Goal: Task Accomplishment & Management: Complete application form

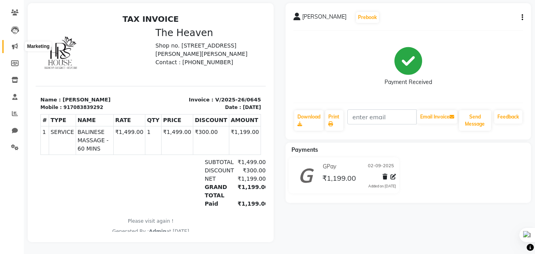
click at [17, 43] on icon at bounding box center [15, 46] width 6 height 6
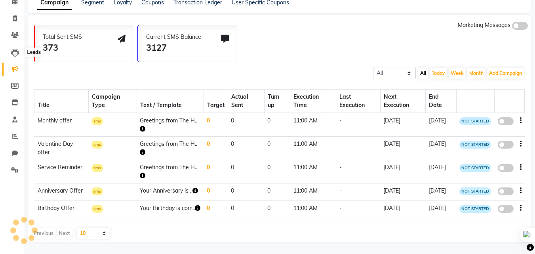
scroll to position [51, 0]
click at [14, 32] on icon at bounding box center [15, 35] width 8 height 6
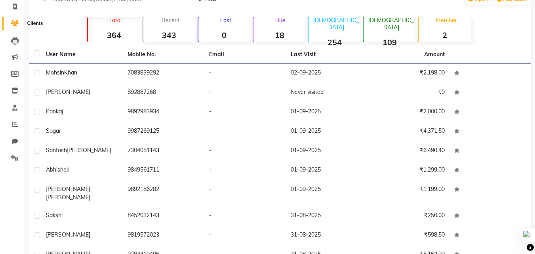
click at [9, 21] on span at bounding box center [15, 23] width 14 height 9
click at [15, 8] on icon at bounding box center [15, 7] width 4 height 6
select select "8417"
select select "service"
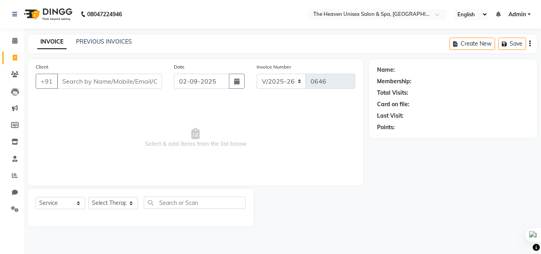
click at [11, 51] on li "Invoice" at bounding box center [12, 58] width 24 height 17
click at [11, 57] on span at bounding box center [15, 57] width 14 height 9
select select "8417"
select select "service"
click at [13, 39] on icon at bounding box center [14, 41] width 5 height 6
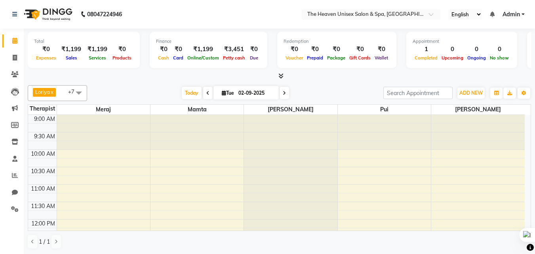
click at [81, 91] on span at bounding box center [79, 92] width 16 height 15
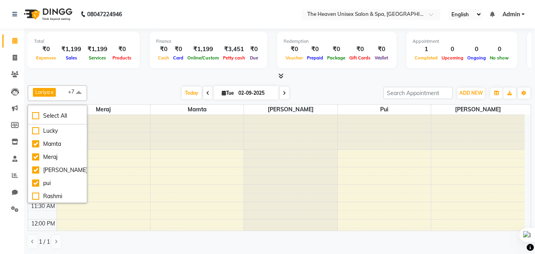
click at [146, 87] on div "[DATE] [DATE]" at bounding box center [235, 93] width 288 height 12
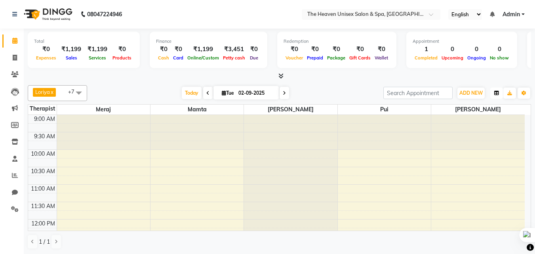
click at [499, 91] on button "button" at bounding box center [496, 93] width 13 height 11
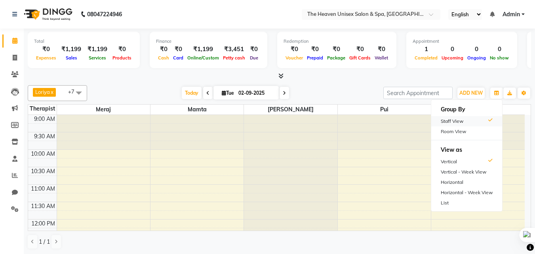
click at [469, 120] on div "Staff View" at bounding box center [466, 121] width 71 height 10
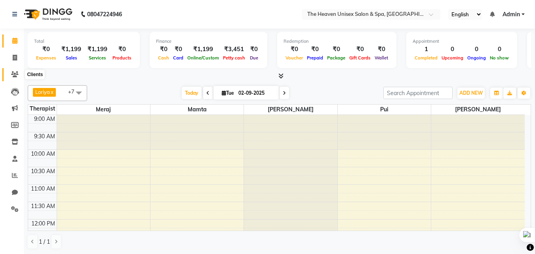
click at [14, 77] on icon at bounding box center [15, 74] width 8 height 6
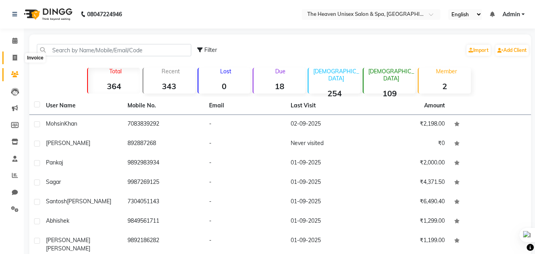
click at [18, 60] on span at bounding box center [15, 57] width 14 height 9
select select "service"
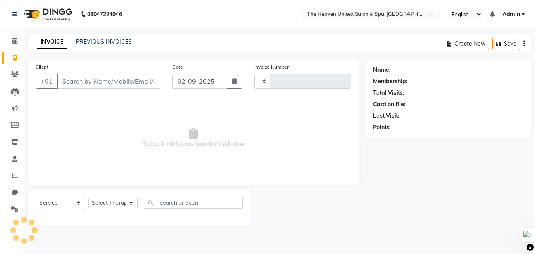
type input "0646"
select select "8417"
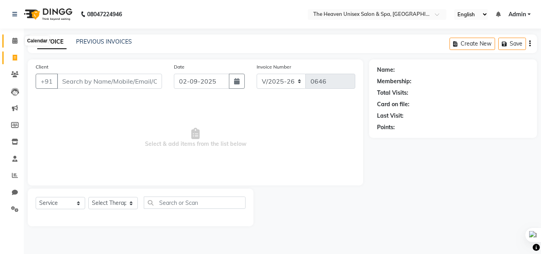
click at [17, 40] on icon at bounding box center [14, 41] width 5 height 6
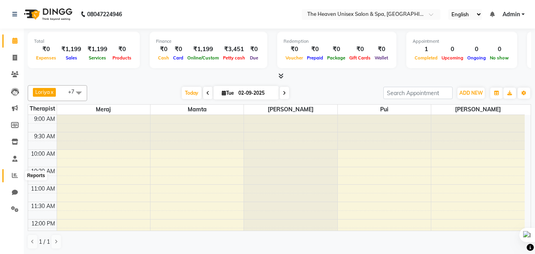
click at [12, 175] on icon at bounding box center [15, 175] width 6 height 6
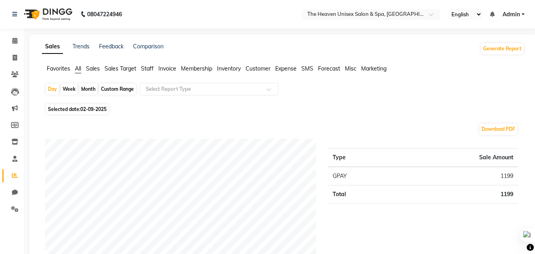
click at [122, 88] on div "Custom Range" at bounding box center [117, 89] width 37 height 11
select select "9"
select select "2025"
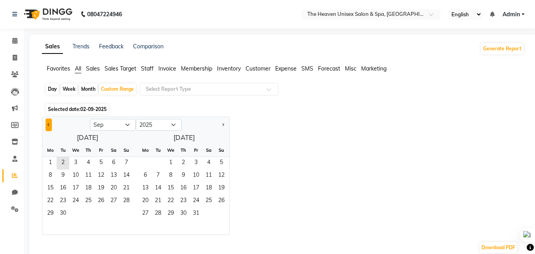
click at [50, 125] on button "Previous month" at bounding box center [49, 124] width 6 height 13
select select "8"
click at [97, 159] on span "1" at bounding box center [101, 163] width 13 height 13
click at [126, 210] on span "31" at bounding box center [126, 214] width 13 height 13
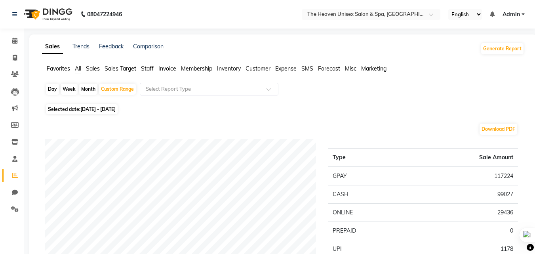
click at [149, 67] on span "Staff" at bounding box center [147, 68] width 13 height 7
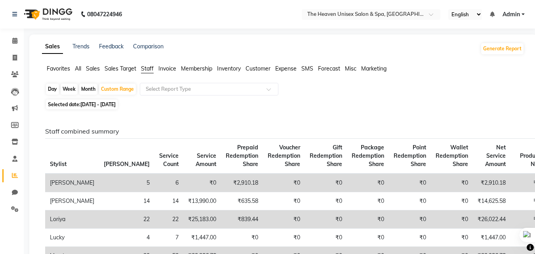
click at [170, 70] on span "Invoice" at bounding box center [167, 68] width 18 height 7
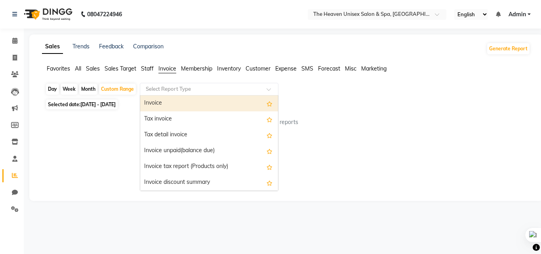
click at [187, 91] on input "text" at bounding box center [201, 89] width 114 height 8
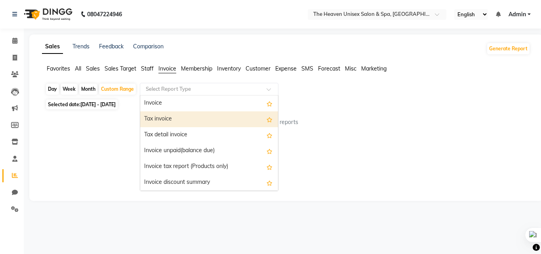
click at [187, 121] on div "Tax invoice" at bounding box center [209, 119] width 138 height 16
select select "full_report"
select select "csv"
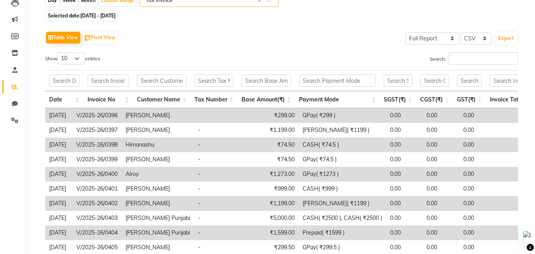
scroll to position [40, 0]
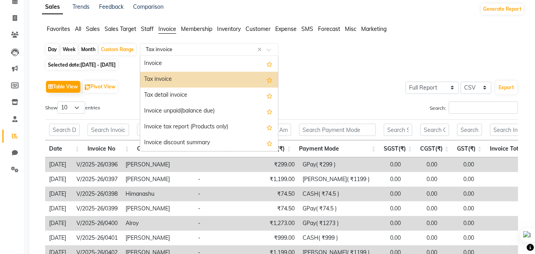
click at [203, 48] on input "text" at bounding box center [201, 50] width 114 height 8
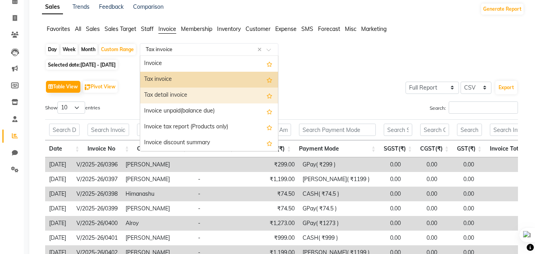
click at [200, 91] on div "Tax detail invoice" at bounding box center [209, 96] width 138 height 16
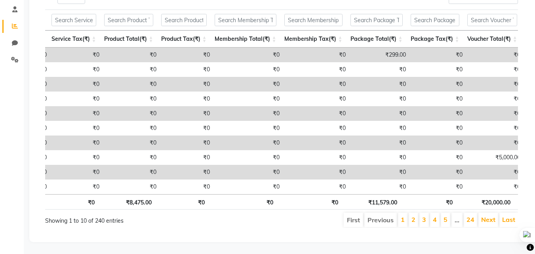
scroll to position [0, 0]
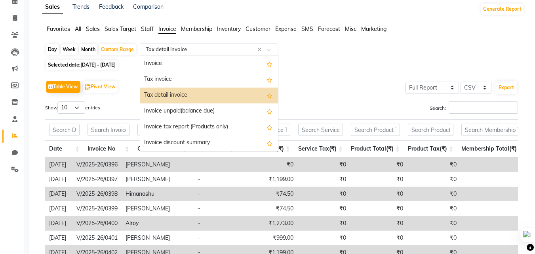
click at [191, 45] on div "Select Report Type × Tax detail invoice ×" at bounding box center [209, 49] width 139 height 13
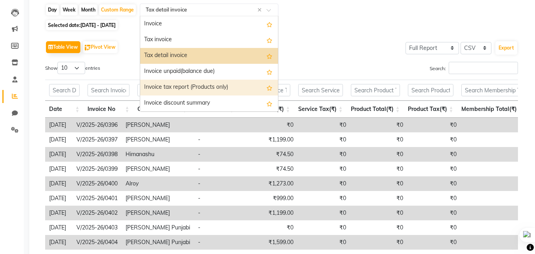
click at [318, 54] on div "Table View Pivot View Select Full Report Filtered Report Select CSV PDF Export" at bounding box center [281, 47] width 473 height 17
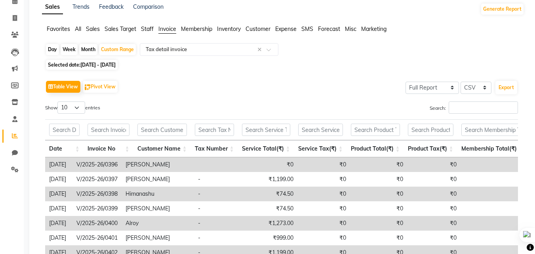
click at [145, 29] on span "Staff" at bounding box center [147, 28] width 13 height 7
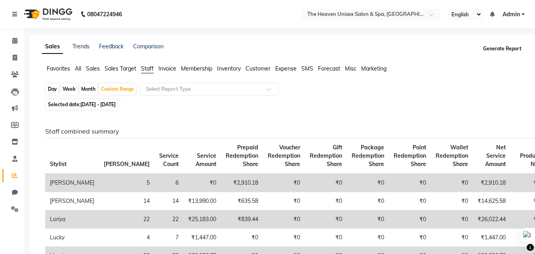
click at [506, 49] on button "Generate Report" at bounding box center [502, 48] width 42 height 11
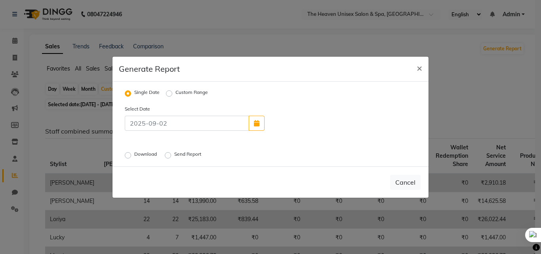
click at [175, 92] on label "Custom Range" at bounding box center [191, 94] width 32 height 10
click at [170, 92] on input "Custom Range" at bounding box center [171, 93] width 6 height 6
radio input "true"
select select "9"
select select "2025"
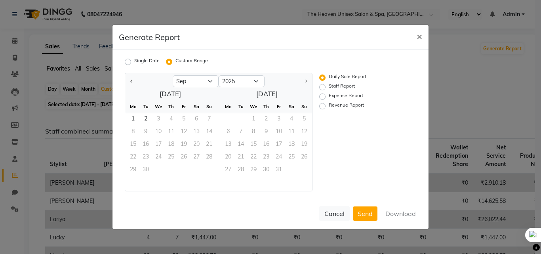
click at [128, 82] on div at bounding box center [149, 81] width 48 height 13
click at [132, 82] on span "Previous month" at bounding box center [131, 80] width 3 height 3
select select "8"
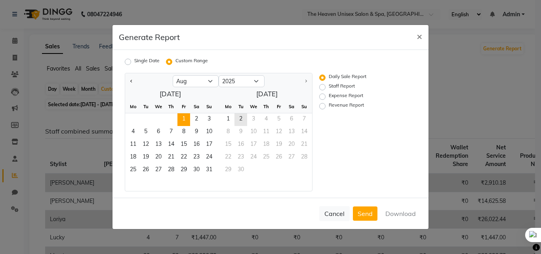
click at [186, 115] on span "1" at bounding box center [183, 119] width 13 height 13
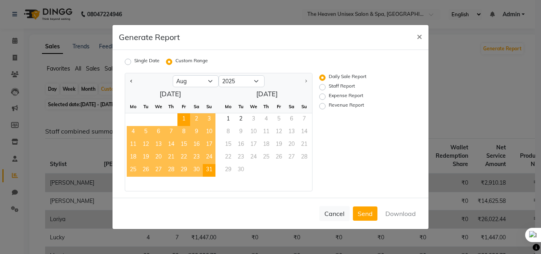
click at [208, 174] on span "31" at bounding box center [209, 170] width 13 height 13
click at [329, 88] on label "Staff Report" at bounding box center [342, 87] width 26 height 10
click at [325, 88] on input "Staff Report" at bounding box center [324, 87] width 6 height 6
radio input "true"
click at [414, 215] on button "Download" at bounding box center [401, 213] width 40 height 14
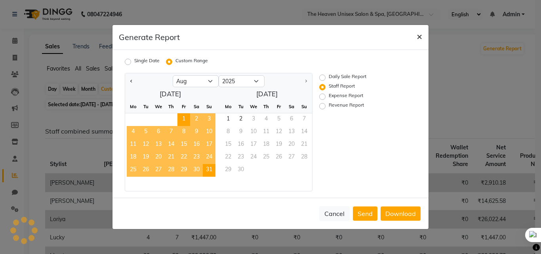
click at [417, 38] on span "×" at bounding box center [420, 36] width 6 height 12
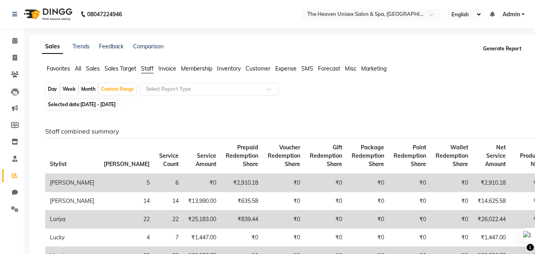
click at [510, 50] on button "Generate Report" at bounding box center [502, 48] width 42 height 11
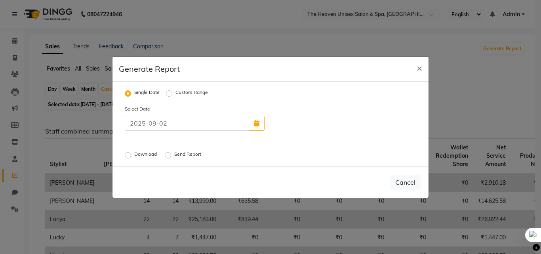
click at [175, 94] on label "Custom Range" at bounding box center [191, 94] width 32 height 10
click at [168, 94] on input "Custom Range" at bounding box center [171, 93] width 6 height 6
radio input "true"
select select "9"
select select "2025"
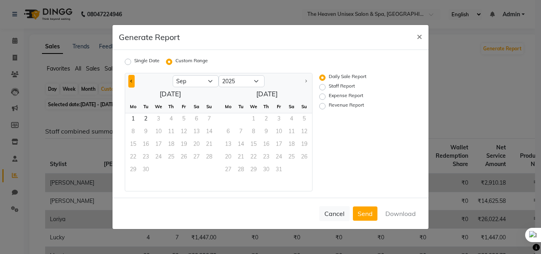
click at [130, 81] on button "Previous month" at bounding box center [131, 81] width 6 height 13
select select "8"
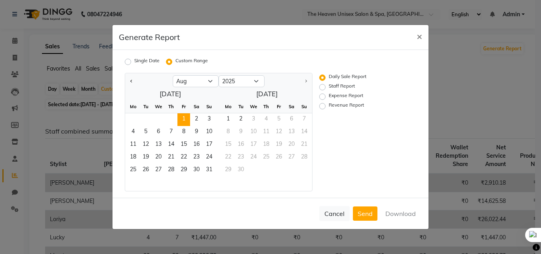
click at [183, 117] on span "1" at bounding box center [183, 119] width 13 height 13
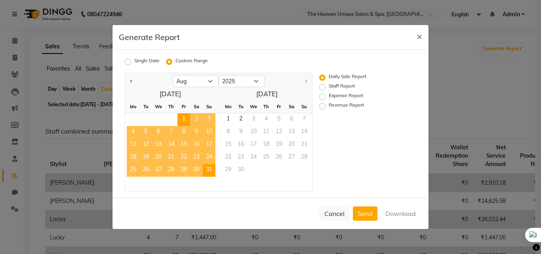
click at [212, 172] on span "31" at bounding box center [209, 170] width 13 height 13
click at [331, 214] on button "Cancel" at bounding box center [334, 213] width 30 height 15
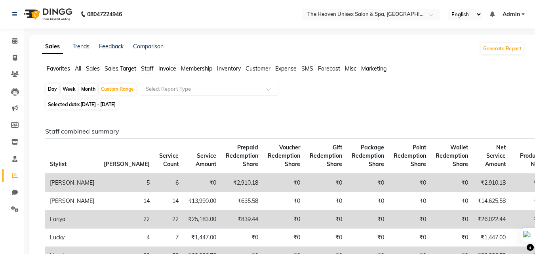
click at [76, 69] on span "All" at bounding box center [78, 68] width 6 height 7
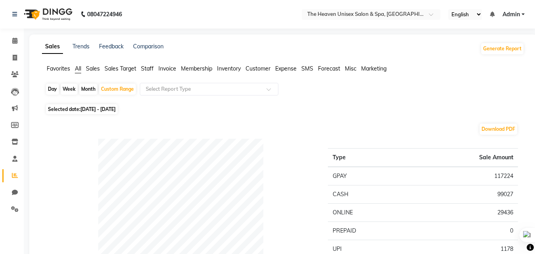
click at [96, 68] on span "Sales" at bounding box center [93, 68] width 14 height 7
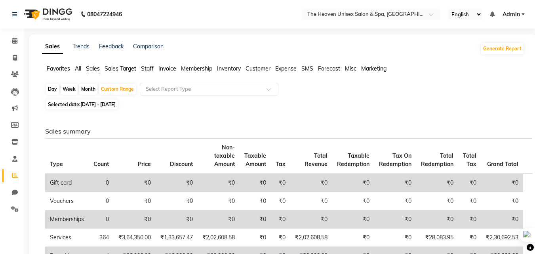
click at [112, 67] on span "Sales Target" at bounding box center [121, 68] width 32 height 7
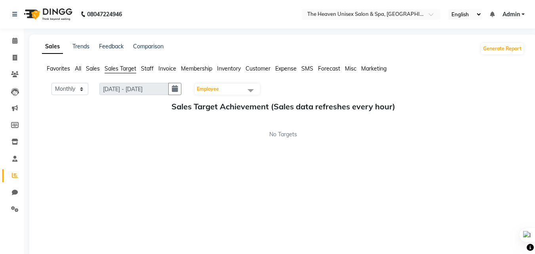
click at [151, 68] on span "Staff" at bounding box center [147, 68] width 13 height 7
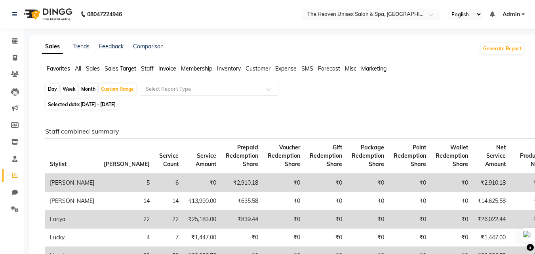
click at [183, 92] on input "text" at bounding box center [201, 89] width 114 height 8
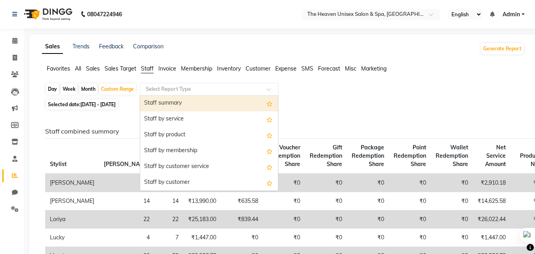
click at [183, 92] on input "text" at bounding box center [201, 89] width 114 height 8
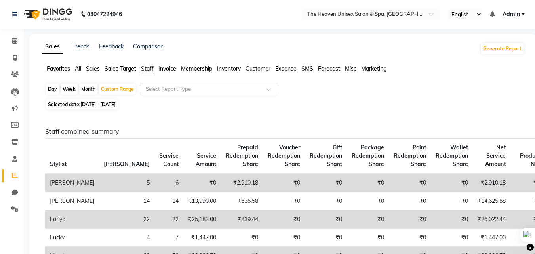
click at [177, 92] on input "text" at bounding box center [201, 89] width 114 height 8
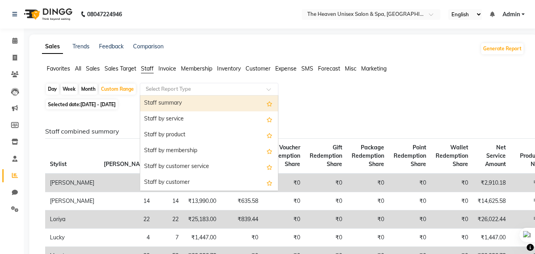
click at [177, 92] on input "text" at bounding box center [201, 89] width 114 height 8
click at [504, 45] on button "Generate Report" at bounding box center [502, 48] width 42 height 11
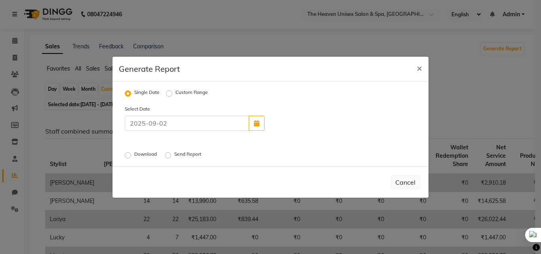
click at [127, 158] on div "Download" at bounding box center [142, 156] width 34 height 10
click at [134, 152] on label "Download" at bounding box center [146, 156] width 24 height 10
click at [127, 152] on input "Download" at bounding box center [129, 155] width 6 height 6
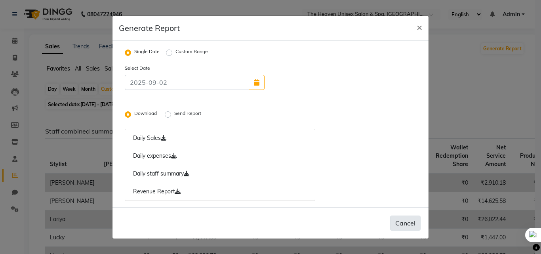
click at [403, 223] on button "Cancel" at bounding box center [405, 222] width 30 height 15
radio input "false"
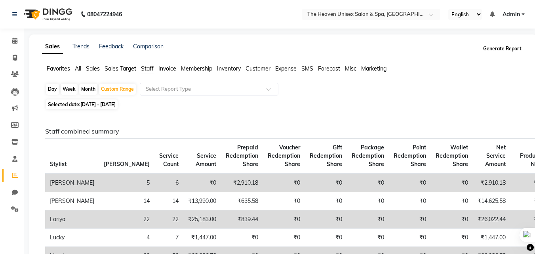
click at [509, 50] on button "Generate Report" at bounding box center [502, 48] width 42 height 11
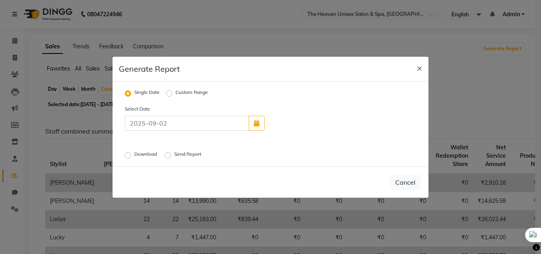
click at [174, 92] on div "Custom Range" at bounding box center [187, 94] width 42 height 10
click at [175, 94] on label "Custom Range" at bounding box center [191, 94] width 32 height 10
click at [169, 94] on input "Custom Range" at bounding box center [171, 93] width 6 height 6
radio input "true"
select select "9"
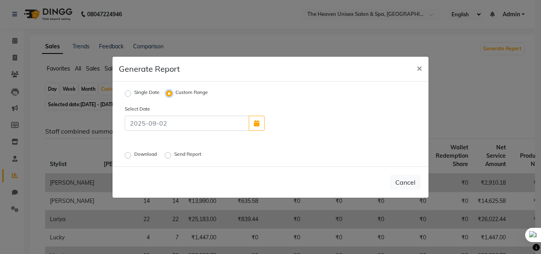
select select "2025"
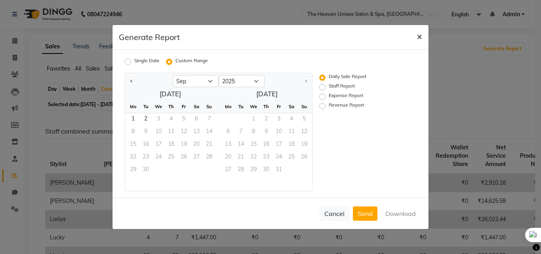
click at [419, 38] on span "×" at bounding box center [420, 36] width 6 height 12
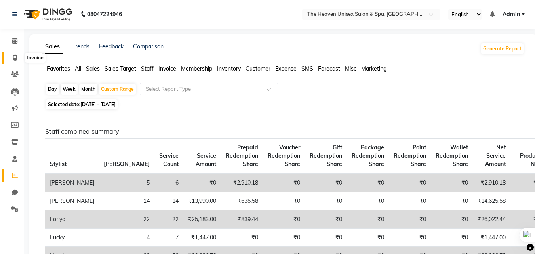
click at [18, 55] on span at bounding box center [15, 57] width 14 height 9
select select "8417"
select select "service"
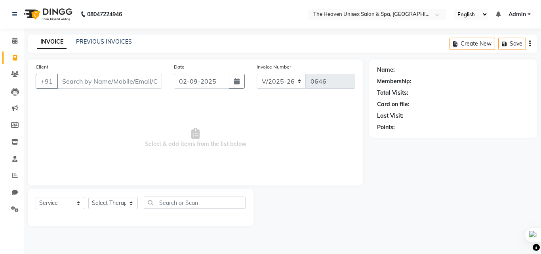
click at [89, 80] on input "Client" at bounding box center [109, 81] width 105 height 15
type input "123456789"
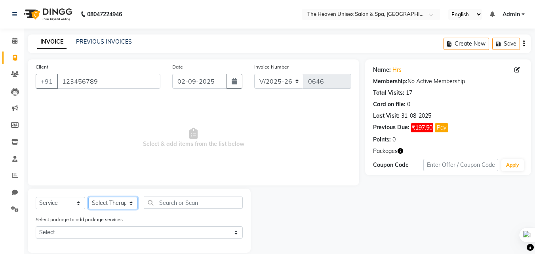
click at [118, 202] on select "Select Therapist [PERSON_NAME] HRS House [PERSON_NAME] [PERSON_NAME] Rashmi [PE…" at bounding box center [113, 203] width 50 height 12
select select "82833"
click at [88, 197] on select "Select Therapist [PERSON_NAME] HRS House [PERSON_NAME] [PERSON_NAME] Rashmi [PE…" at bounding box center [113, 203] width 50 height 12
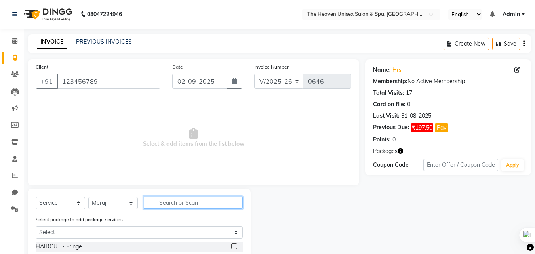
click at [199, 202] on input "text" at bounding box center [193, 202] width 99 height 12
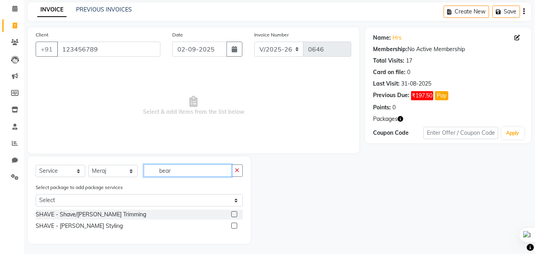
scroll to position [34, 0]
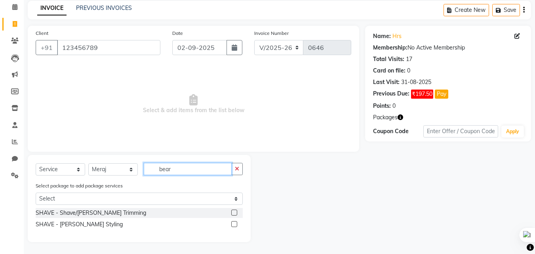
type input "bear"
click at [236, 223] on label at bounding box center [234, 224] width 6 height 6
click at [236, 223] on input "checkbox" at bounding box center [233, 224] width 5 height 5
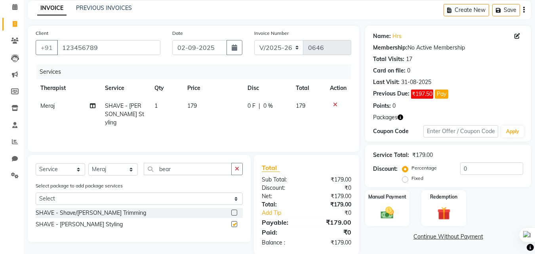
checkbox input "false"
click at [236, 214] on label at bounding box center [234, 213] width 6 height 6
click at [236, 214] on input "checkbox" at bounding box center [233, 212] width 5 height 5
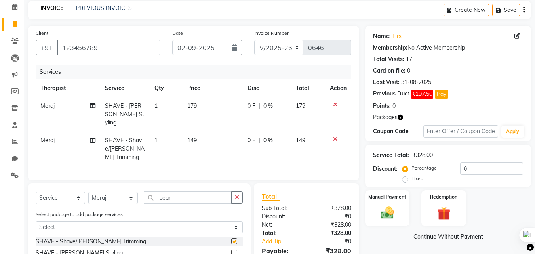
checkbox input "false"
click at [334, 103] on icon at bounding box center [335, 105] width 4 height 6
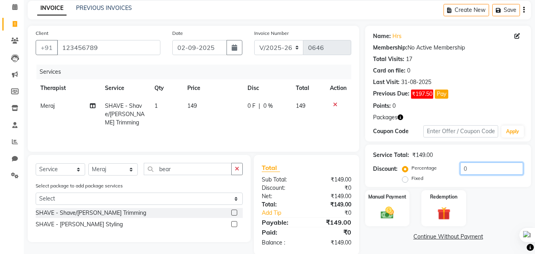
click at [484, 171] on input "0" at bounding box center [491, 168] width 63 height 12
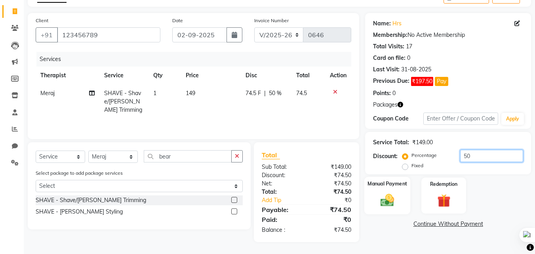
type input "50"
click at [386, 200] on img at bounding box center [387, 200] width 22 height 16
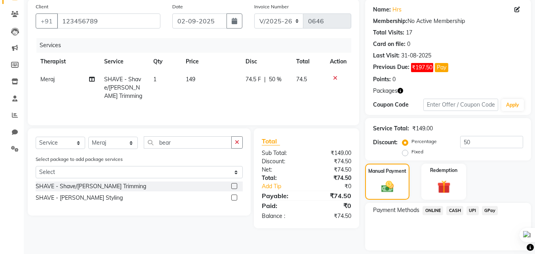
scroll to position [85, 0]
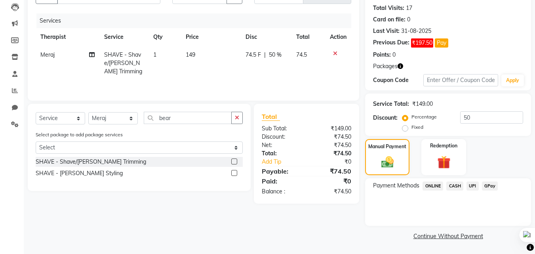
click at [452, 186] on span "CASH" at bounding box center [454, 185] width 17 height 9
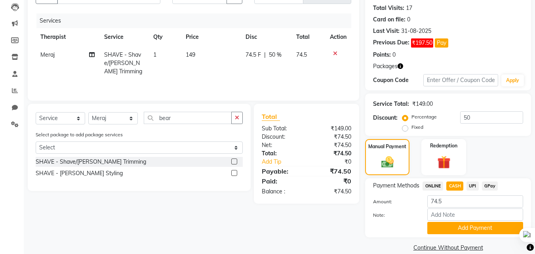
scroll to position [96, 0]
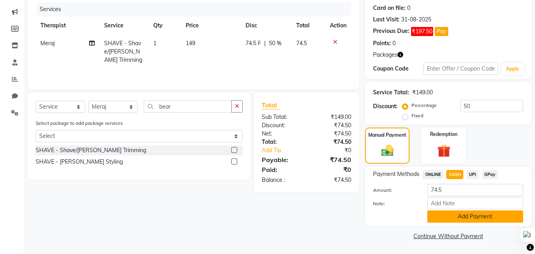
click at [476, 219] on button "Add Payment" at bounding box center [475, 216] width 96 height 12
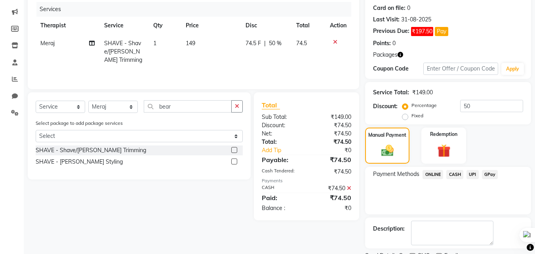
scroll to position [130, 0]
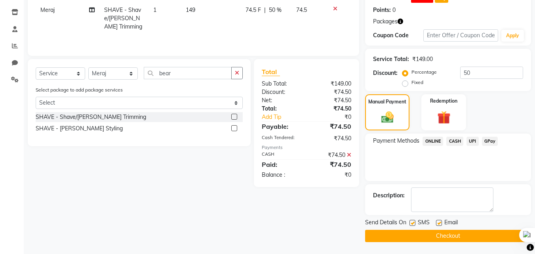
click at [439, 237] on button "Checkout" at bounding box center [448, 236] width 166 height 12
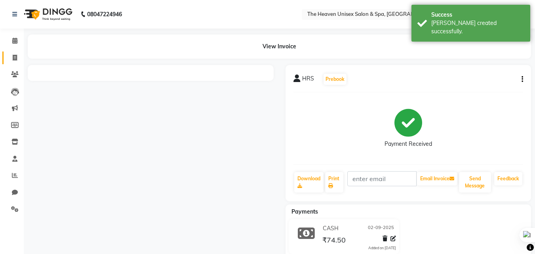
click at [15, 55] on icon at bounding box center [15, 58] width 4 height 6
select select "service"
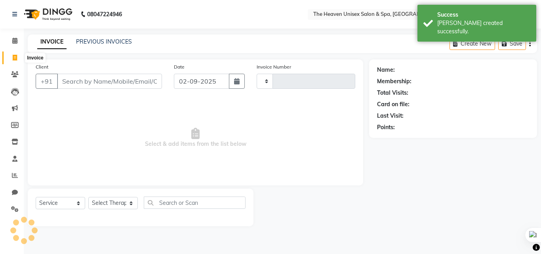
type input "0647"
select select "8417"
click at [15, 55] on icon at bounding box center [15, 58] width 4 height 6
select select "8417"
select select "service"
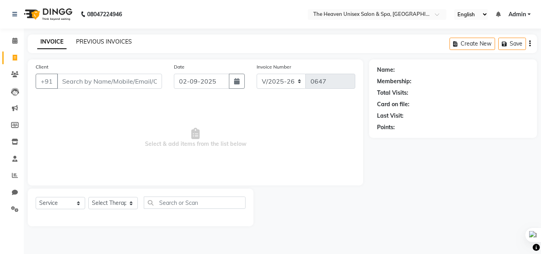
click at [112, 44] on link "PREVIOUS INVOICES" at bounding box center [104, 41] width 56 height 7
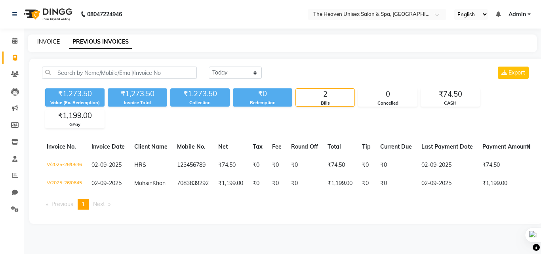
click at [54, 40] on link "INVOICE" at bounding box center [48, 41] width 23 height 7
select select "8417"
select select "service"
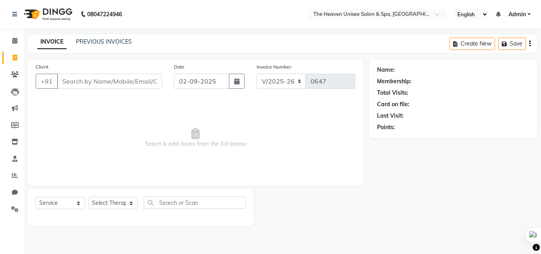
click at [112, 46] on div "INVOICE PREVIOUS INVOICES" at bounding box center [85, 42] width 114 height 9
click at [112, 45] on div "PREVIOUS INVOICES" at bounding box center [104, 42] width 56 height 8
click at [108, 39] on link "PREVIOUS INVOICES" at bounding box center [104, 41] width 56 height 7
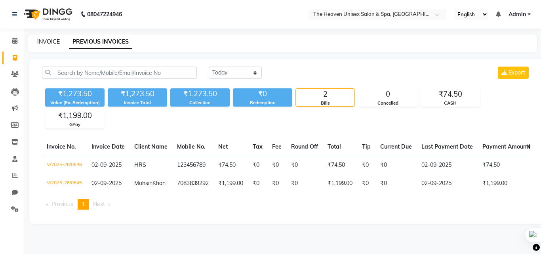
click at [47, 41] on link "INVOICE" at bounding box center [48, 41] width 23 height 7
select select "8417"
select select "service"
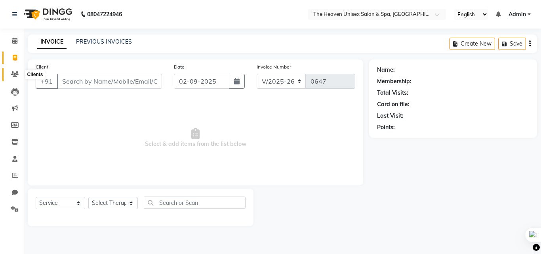
click at [14, 76] on icon at bounding box center [15, 74] width 8 height 6
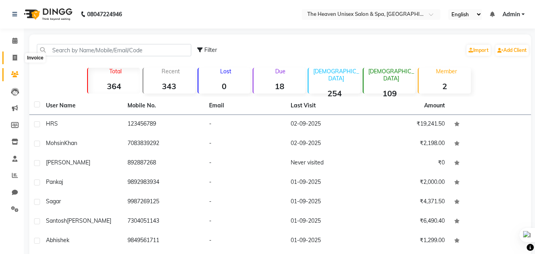
click at [10, 59] on span at bounding box center [15, 57] width 14 height 9
select select "8417"
select select "service"
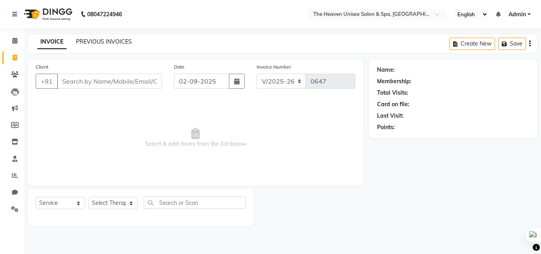
click at [88, 42] on link "PREVIOUS INVOICES" at bounding box center [104, 41] width 56 height 7
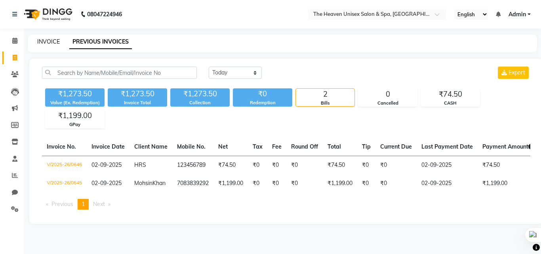
click at [42, 42] on link "INVOICE" at bounding box center [48, 41] width 23 height 7
select select "service"
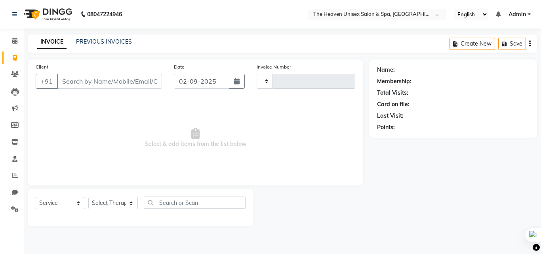
type input "0647"
select select "8417"
click at [16, 55] on icon at bounding box center [15, 58] width 4 height 6
select select "8417"
select select "service"
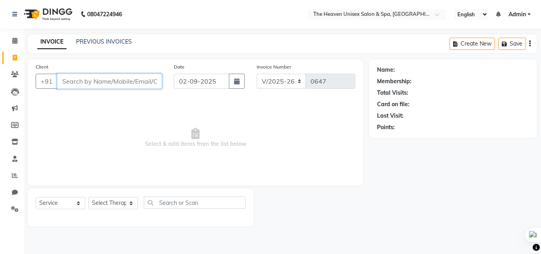
click at [80, 77] on input "Client" at bounding box center [109, 81] width 105 height 15
type input "9284509825"
click at [143, 88] on button "Add Client" at bounding box center [141, 81] width 41 height 15
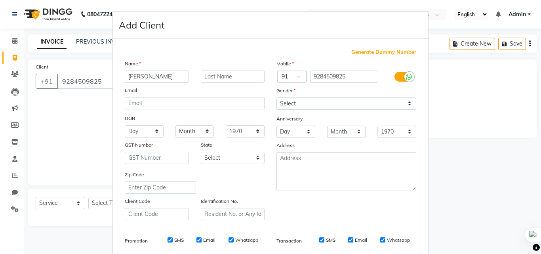
type input "[PERSON_NAME]"
click at [219, 81] on input "text" at bounding box center [233, 77] width 64 height 12
type input "Ridi"
click at [293, 103] on select "Select [DEMOGRAPHIC_DATA] [DEMOGRAPHIC_DATA] Other Prefer Not To Say" at bounding box center [346, 103] width 140 height 12
select select "[DEMOGRAPHIC_DATA]"
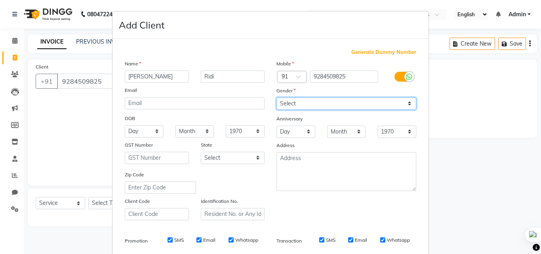
click at [276, 97] on select "Select [DEMOGRAPHIC_DATA] [DEMOGRAPHIC_DATA] Other Prefer Not To Say" at bounding box center [346, 103] width 140 height 12
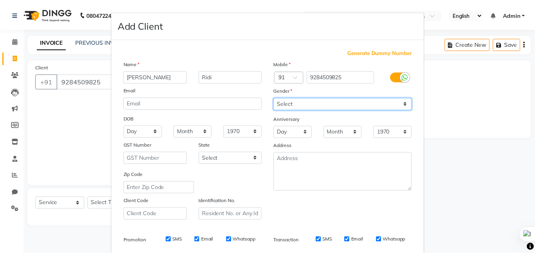
scroll to position [112, 0]
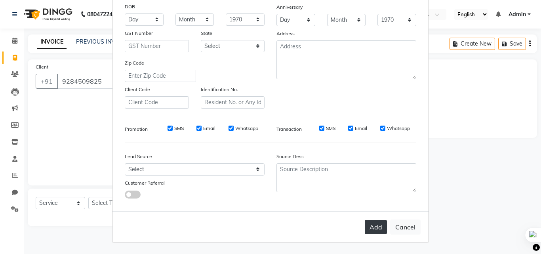
click at [375, 230] on button "Add" at bounding box center [376, 227] width 22 height 14
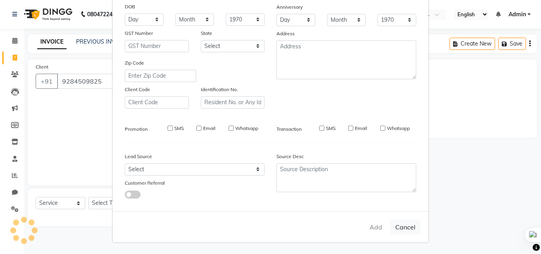
select select
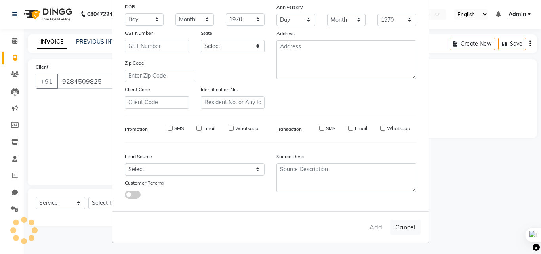
select select
checkbox input "false"
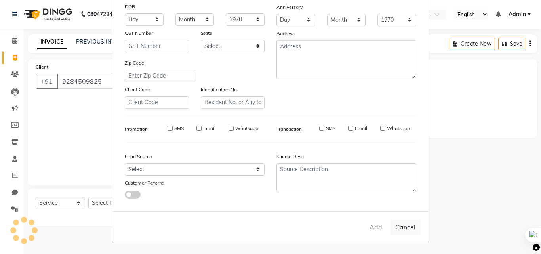
checkbox input "false"
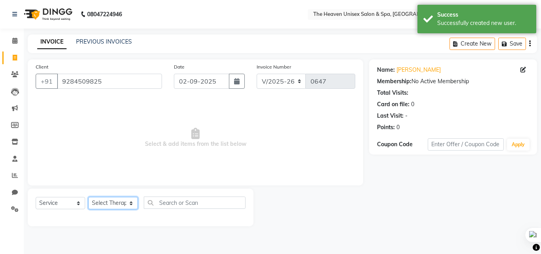
click at [109, 203] on select "Select Therapist [PERSON_NAME] HRS House [PERSON_NAME] [PERSON_NAME] Rashmi [PE…" at bounding box center [113, 203] width 50 height 12
click at [88, 197] on select "Select Therapist [PERSON_NAME] HRS House [PERSON_NAME] [PERSON_NAME] Rashmi [PE…" at bounding box center [113, 203] width 50 height 12
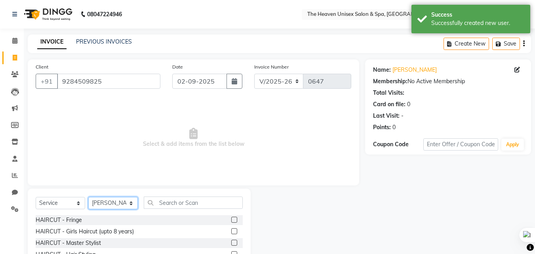
click at [104, 209] on select "Select Therapist [PERSON_NAME] HRS House [PERSON_NAME] [PERSON_NAME] Rashmi [PE…" at bounding box center [113, 203] width 50 height 12
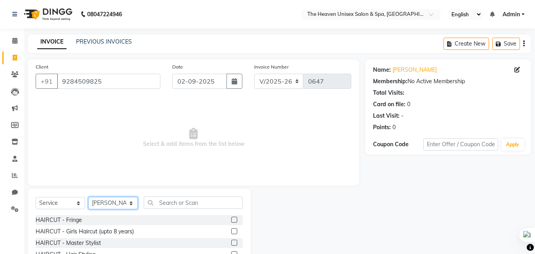
select select "83297"
click at [88, 197] on select "Select Therapist [PERSON_NAME] HRS House [PERSON_NAME] [PERSON_NAME] Rashmi [PE…" at bounding box center [113, 203] width 50 height 12
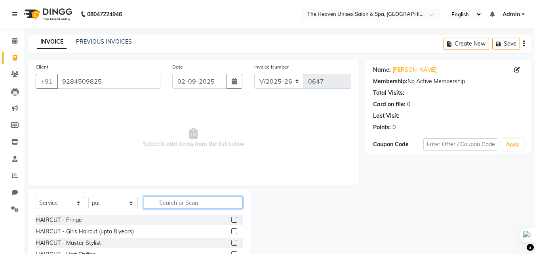
click at [173, 207] on input "text" at bounding box center [193, 202] width 99 height 12
type input "sw"
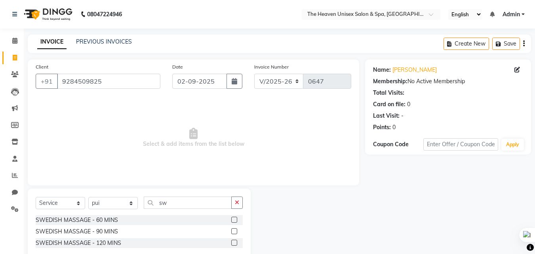
click at [235, 221] on label at bounding box center [234, 220] width 6 height 6
click at [235, 221] on input "checkbox" at bounding box center [233, 219] width 5 height 5
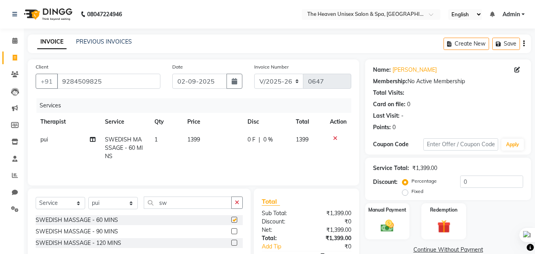
checkbox input "false"
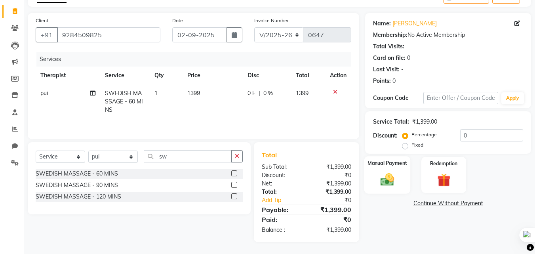
click at [394, 178] on img at bounding box center [387, 180] width 22 height 16
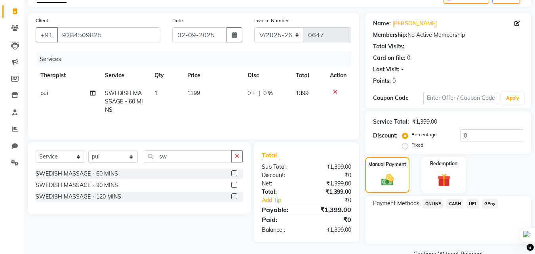
click at [401, 146] on div "Discount: Percentage Fixed 0" at bounding box center [448, 139] width 150 height 21
click at [405, 150] on div "Percentage Fixed" at bounding box center [432, 140] width 56 height 21
click at [412, 148] on label "Fixed" at bounding box center [418, 144] width 12 height 7
click at [408, 148] on input "Fixed" at bounding box center [407, 145] width 6 height 6
radio input "true"
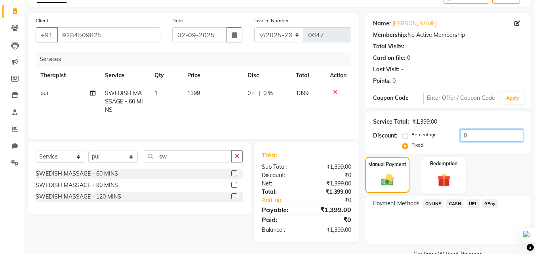
click at [478, 137] on input "0" at bounding box center [491, 135] width 63 height 12
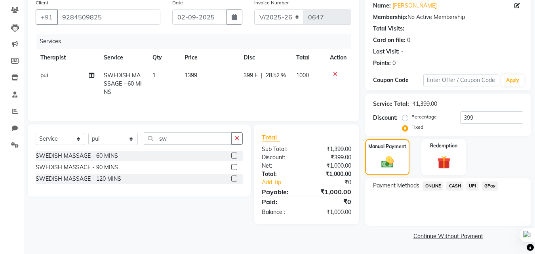
click at [487, 183] on span "GPay" at bounding box center [490, 185] width 16 height 9
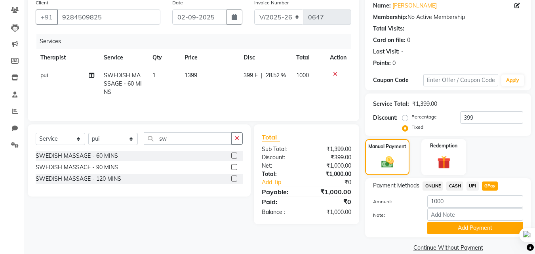
scroll to position [76, 0]
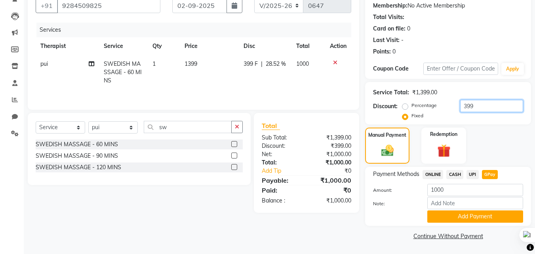
drag, startPoint x: 482, startPoint y: 109, endPoint x: 457, endPoint y: 109, distance: 25.0
click at [457, 109] on div "Percentage Fixed 399" at bounding box center [463, 110] width 119 height 21
type input "400"
click at [492, 177] on span "GPay" at bounding box center [490, 174] width 16 height 9
type input "999"
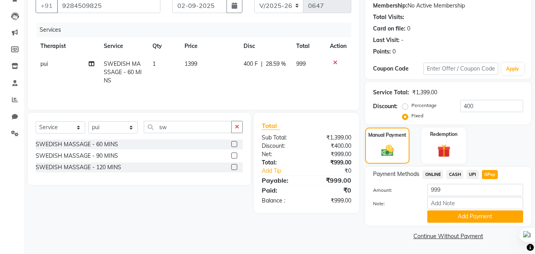
click at [469, 175] on span "UPI" at bounding box center [473, 174] width 12 height 9
click at [488, 173] on span "GPay" at bounding box center [490, 174] width 16 height 9
click at [475, 215] on button "Add Payment" at bounding box center [475, 216] width 96 height 12
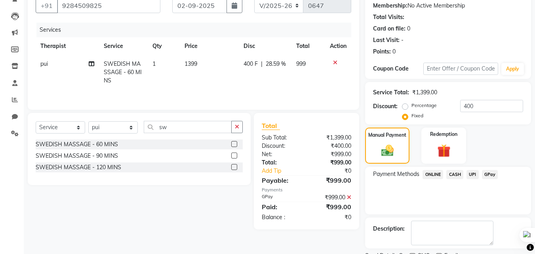
scroll to position [109, 0]
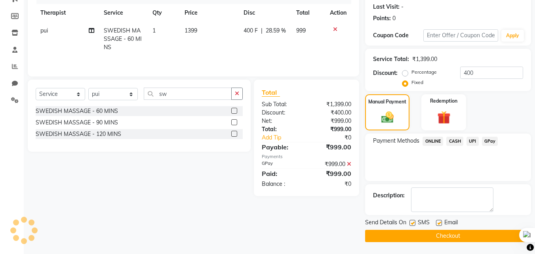
click at [459, 237] on button "Checkout" at bounding box center [448, 236] width 166 height 12
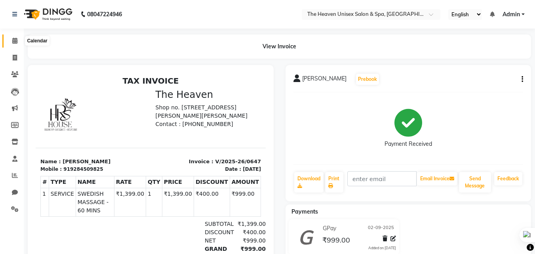
click at [19, 44] on span at bounding box center [15, 40] width 14 height 9
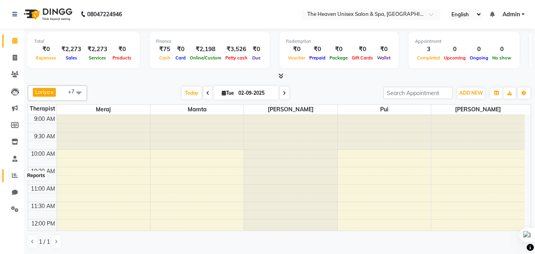
click at [14, 180] on span at bounding box center [15, 175] width 14 height 9
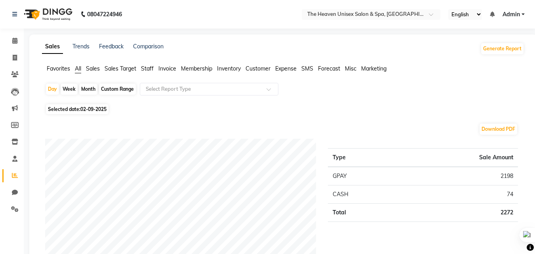
click at [91, 68] on span "Sales" at bounding box center [93, 68] width 14 height 7
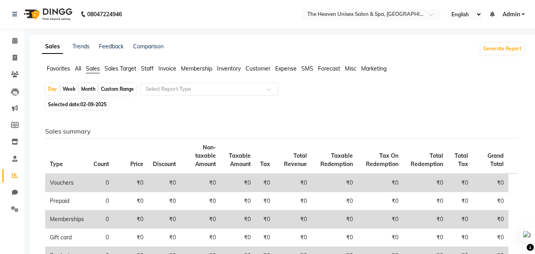
click at [171, 71] on span "Invoice" at bounding box center [167, 68] width 18 height 7
